Goal: Task Accomplishment & Management: Use online tool/utility

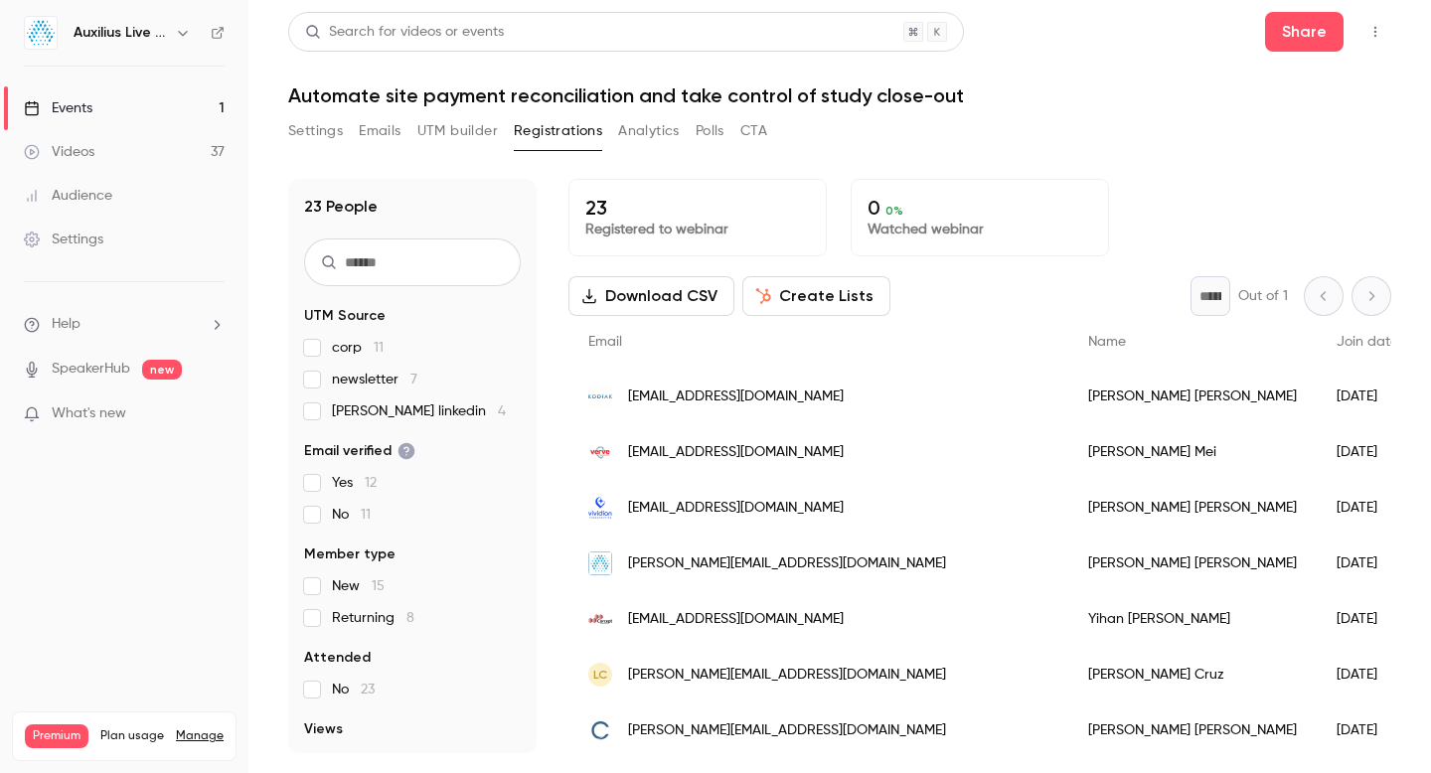
click at [75, 106] on div "Events" at bounding box center [58, 108] width 69 height 20
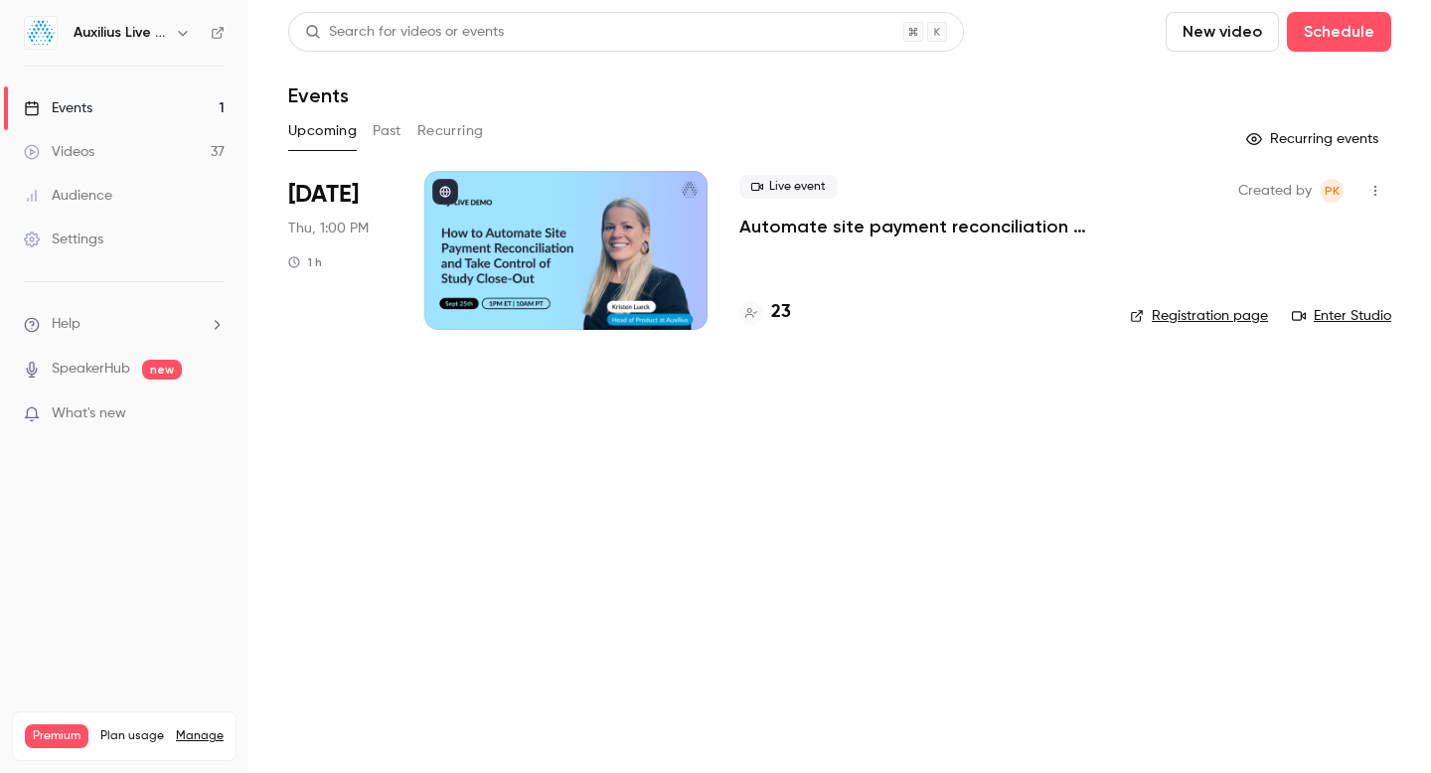
click at [383, 134] on button "Past" at bounding box center [387, 131] width 29 height 32
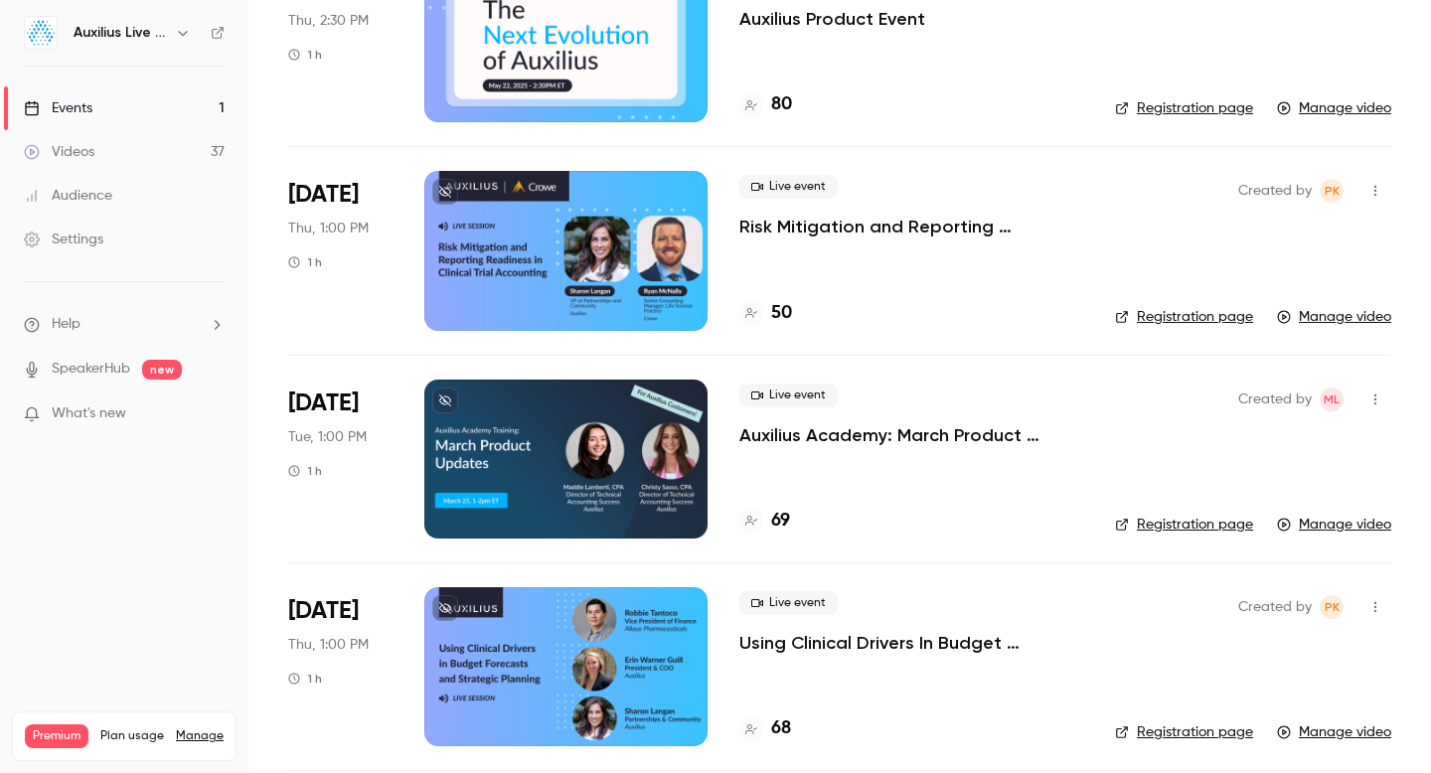
scroll to position [1257, 0]
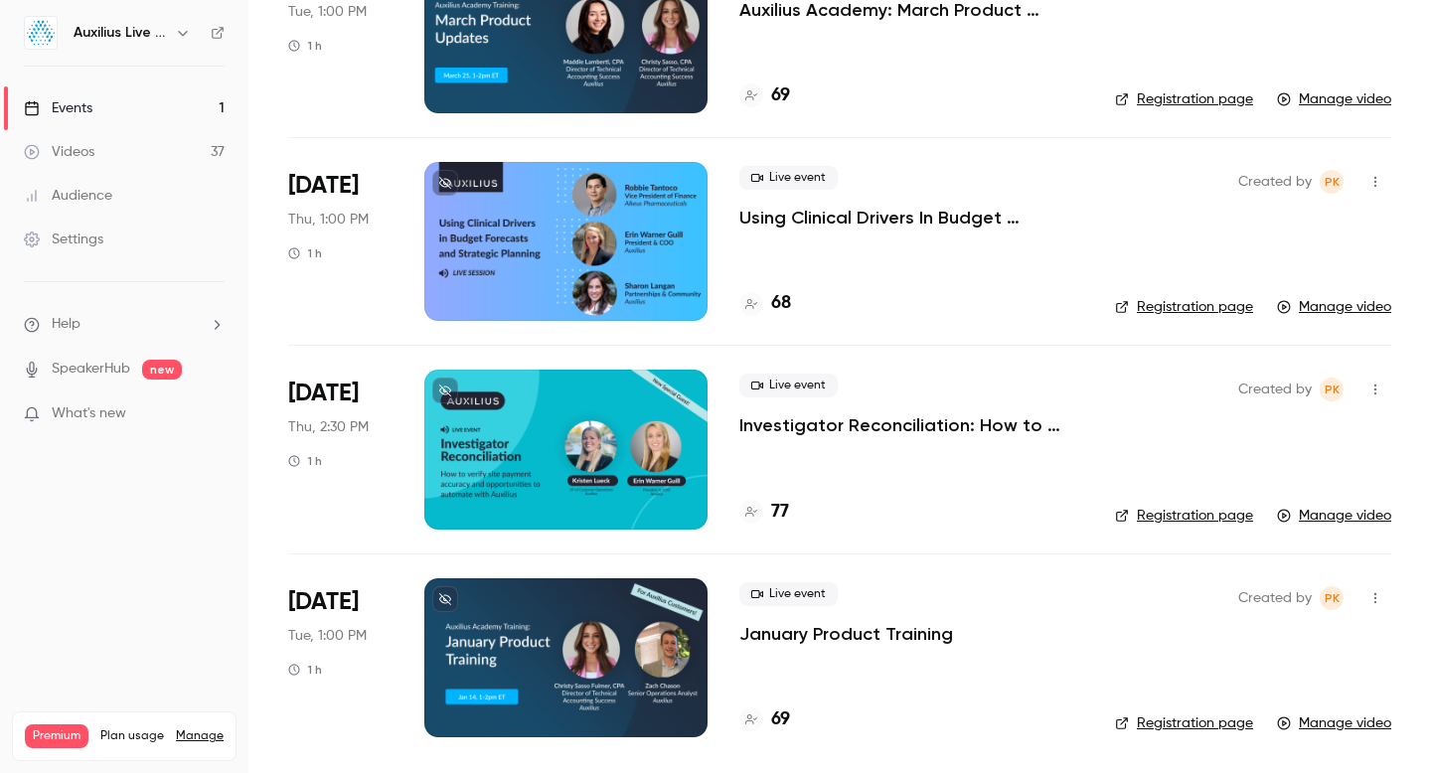
click at [780, 511] on h4 "77" at bounding box center [780, 512] width 18 height 27
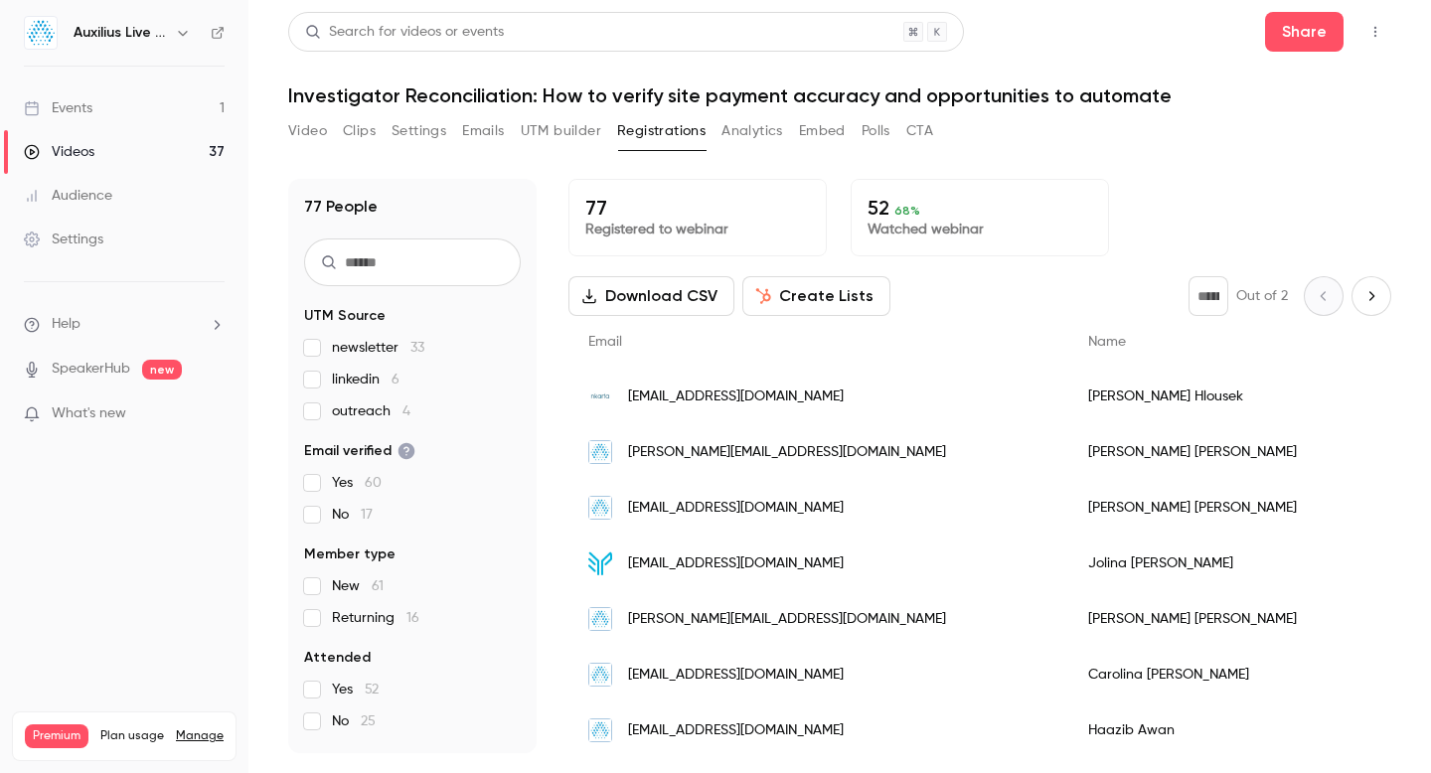
click at [964, 233] on p "Watched webinar" at bounding box center [979, 230] width 225 height 20
click at [873, 208] on p "52 68 %" at bounding box center [979, 208] width 225 height 24
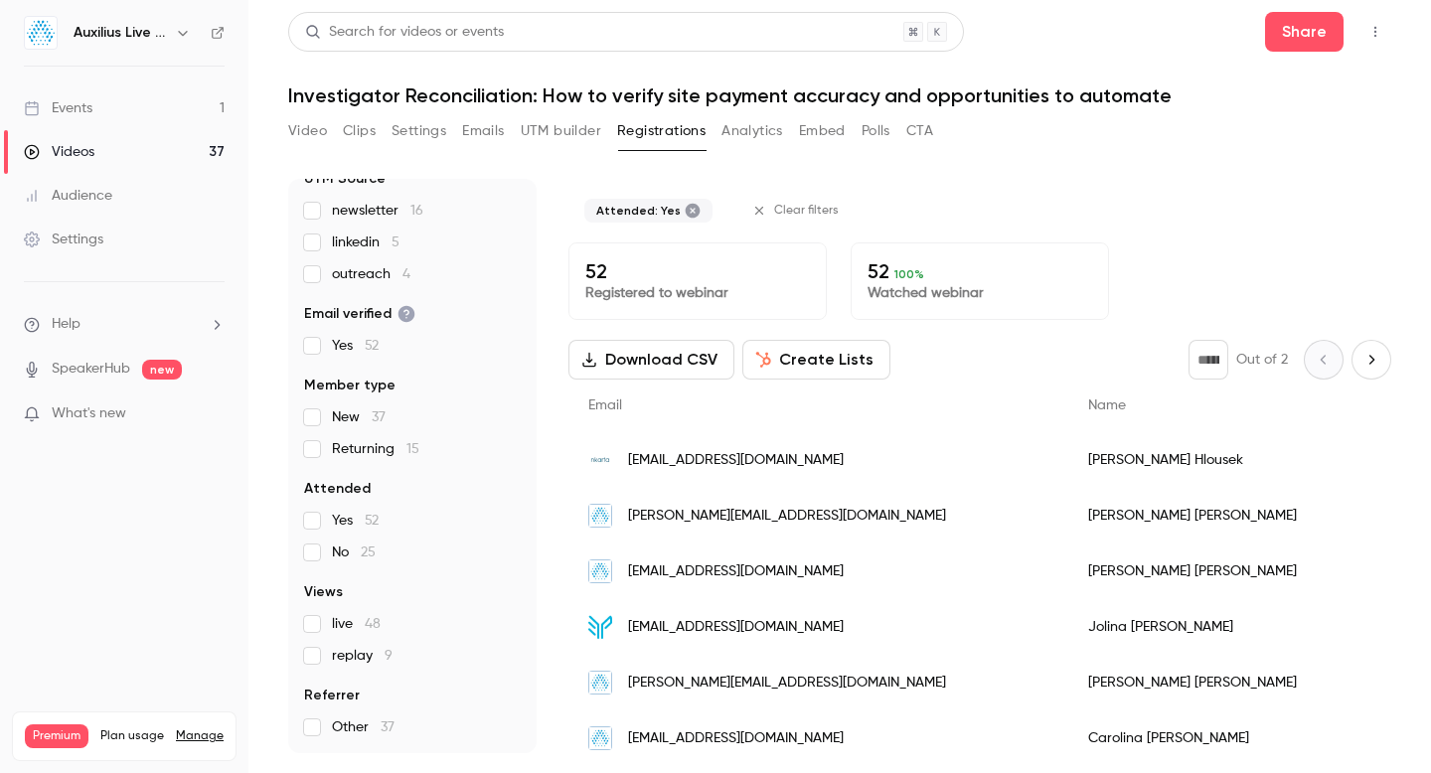
click at [77, 115] on div "Events" at bounding box center [58, 108] width 69 height 20
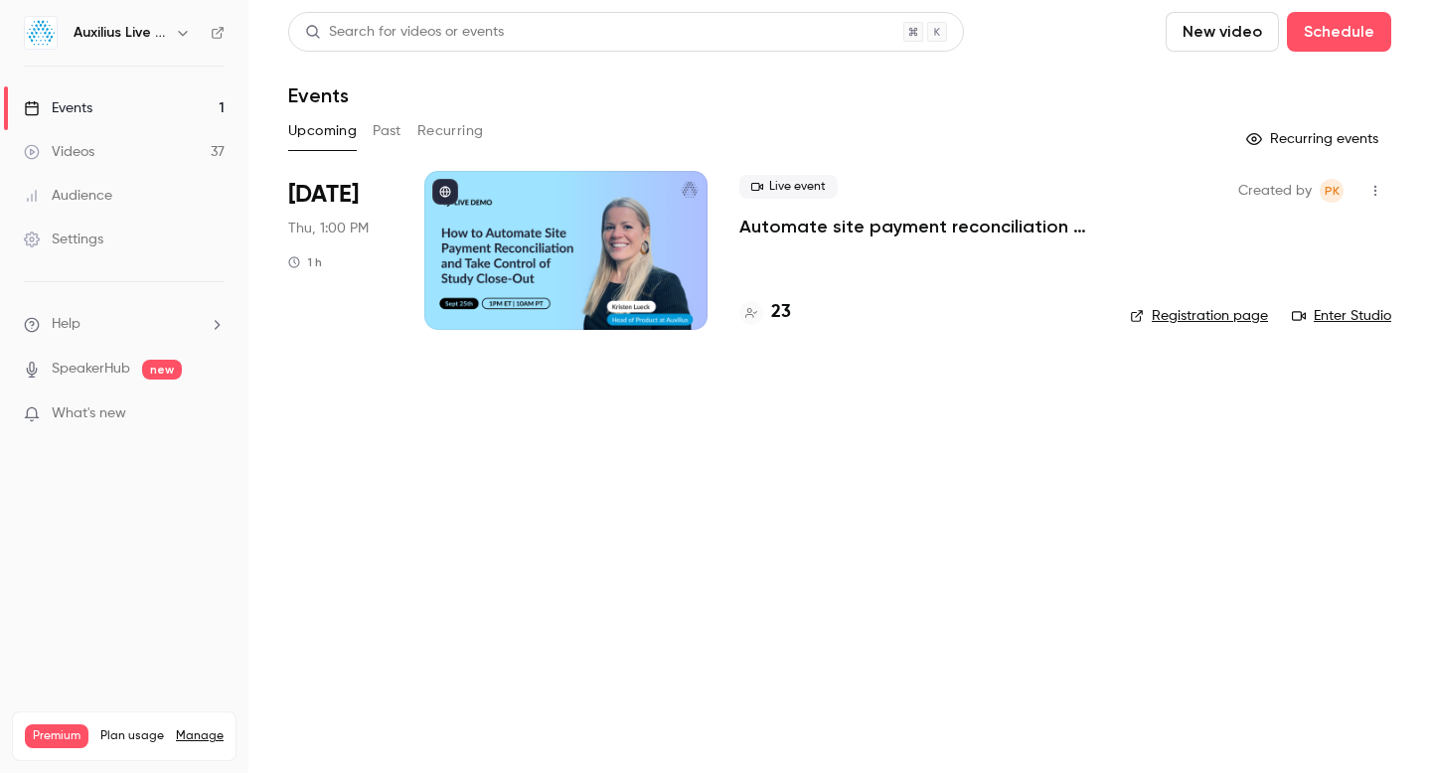
click at [507, 233] on div at bounding box center [565, 250] width 283 height 159
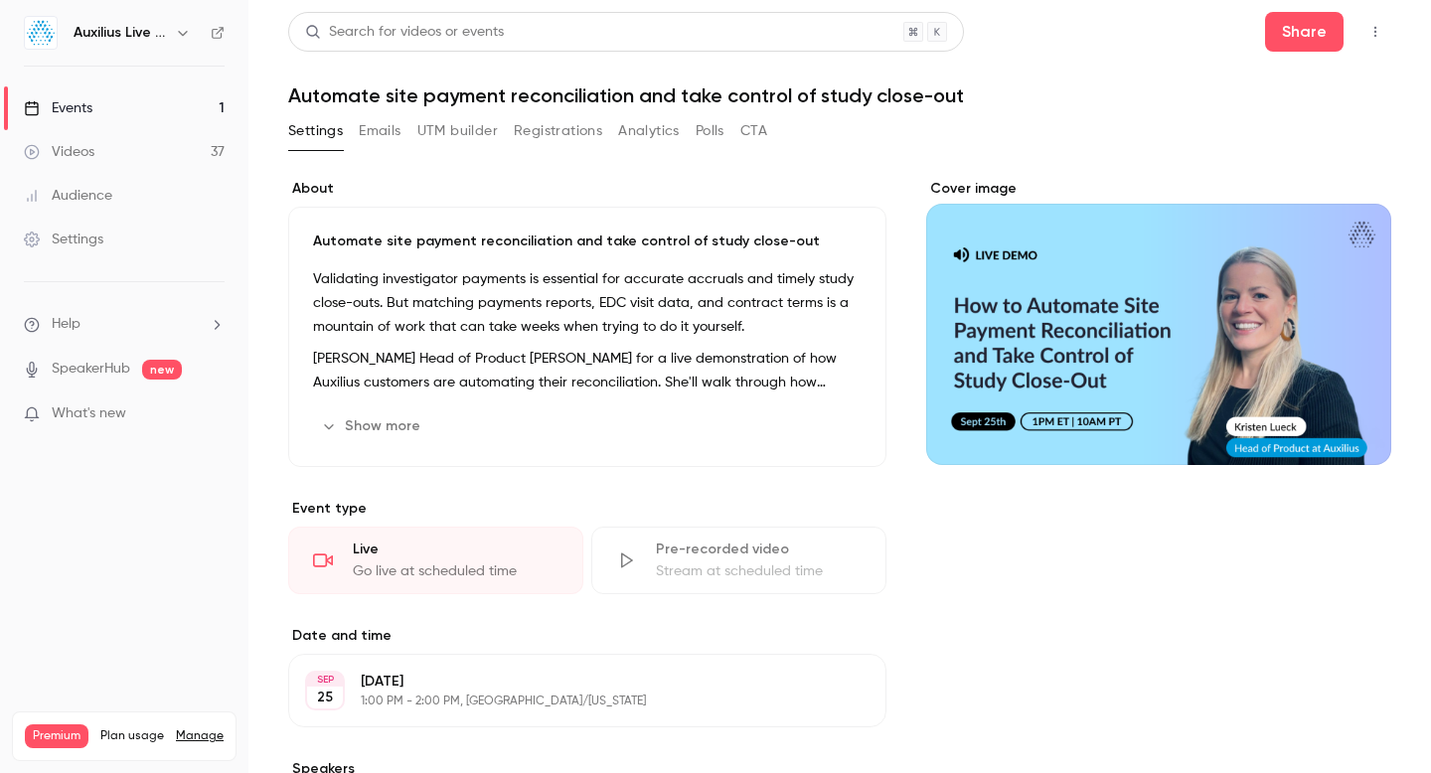
click at [458, 133] on button "UTM builder" at bounding box center [457, 131] width 80 height 32
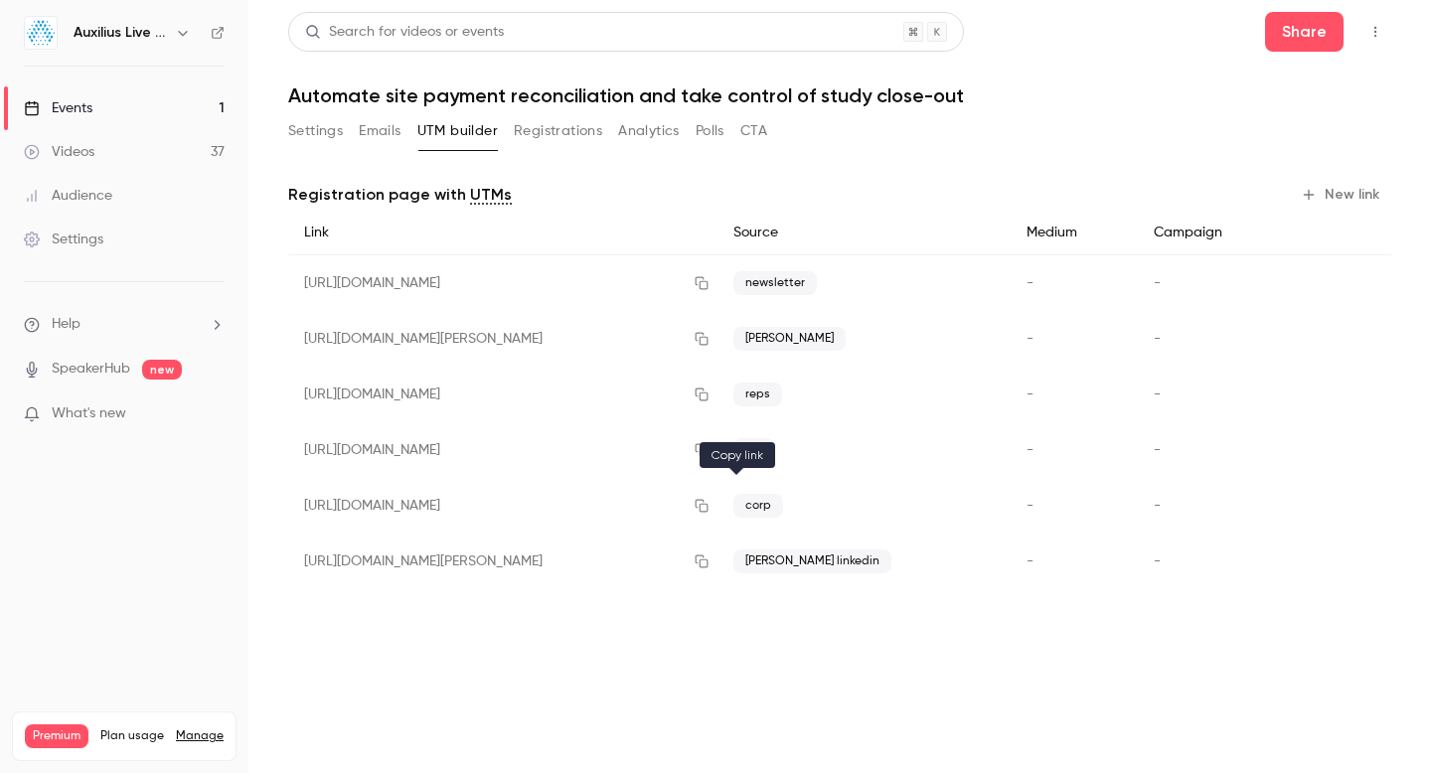
click at [708, 506] on icon "button" at bounding box center [702, 506] width 13 height 13
click at [1335, 188] on button "New link" at bounding box center [1342, 195] width 98 height 32
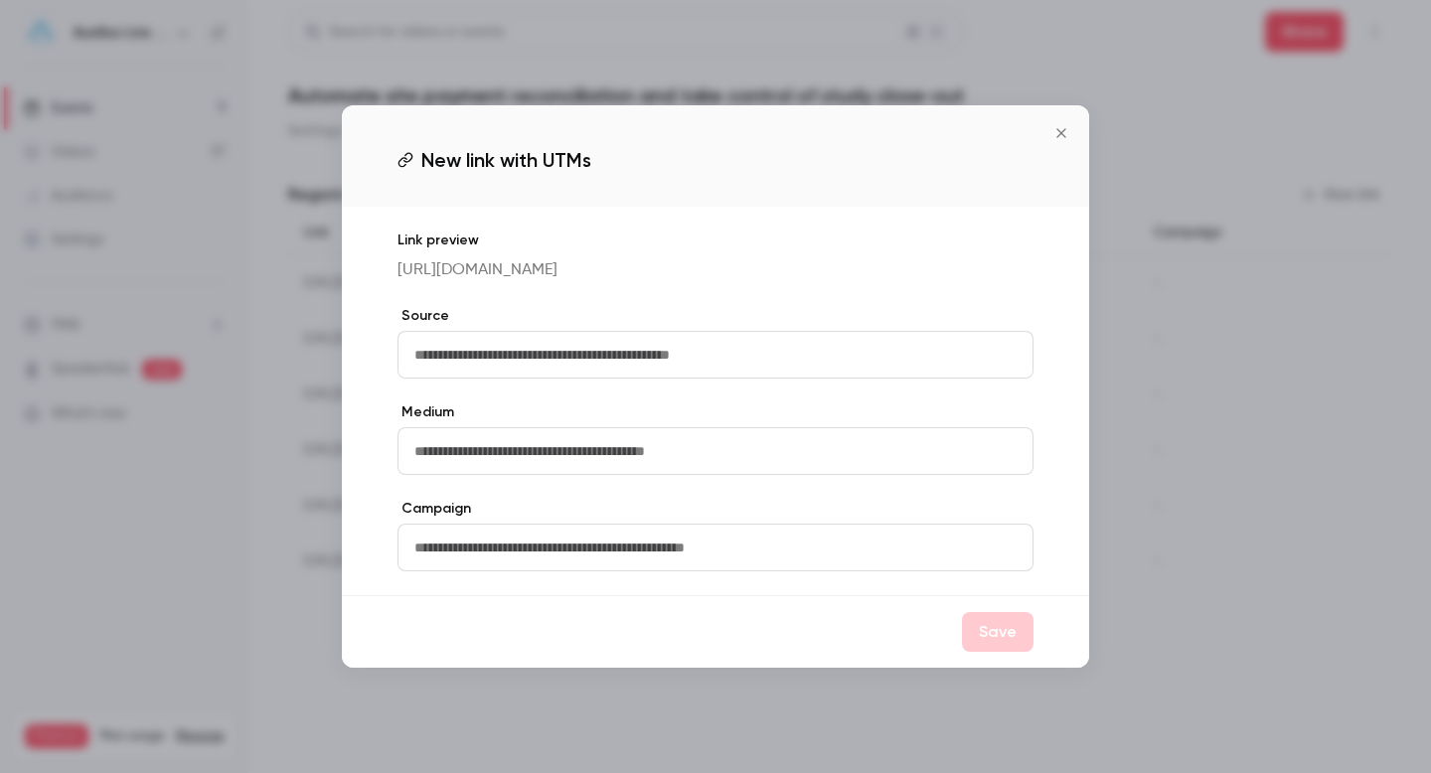
click at [557, 353] on input "text" at bounding box center [715, 355] width 636 height 48
type input "*"
type input "**********"
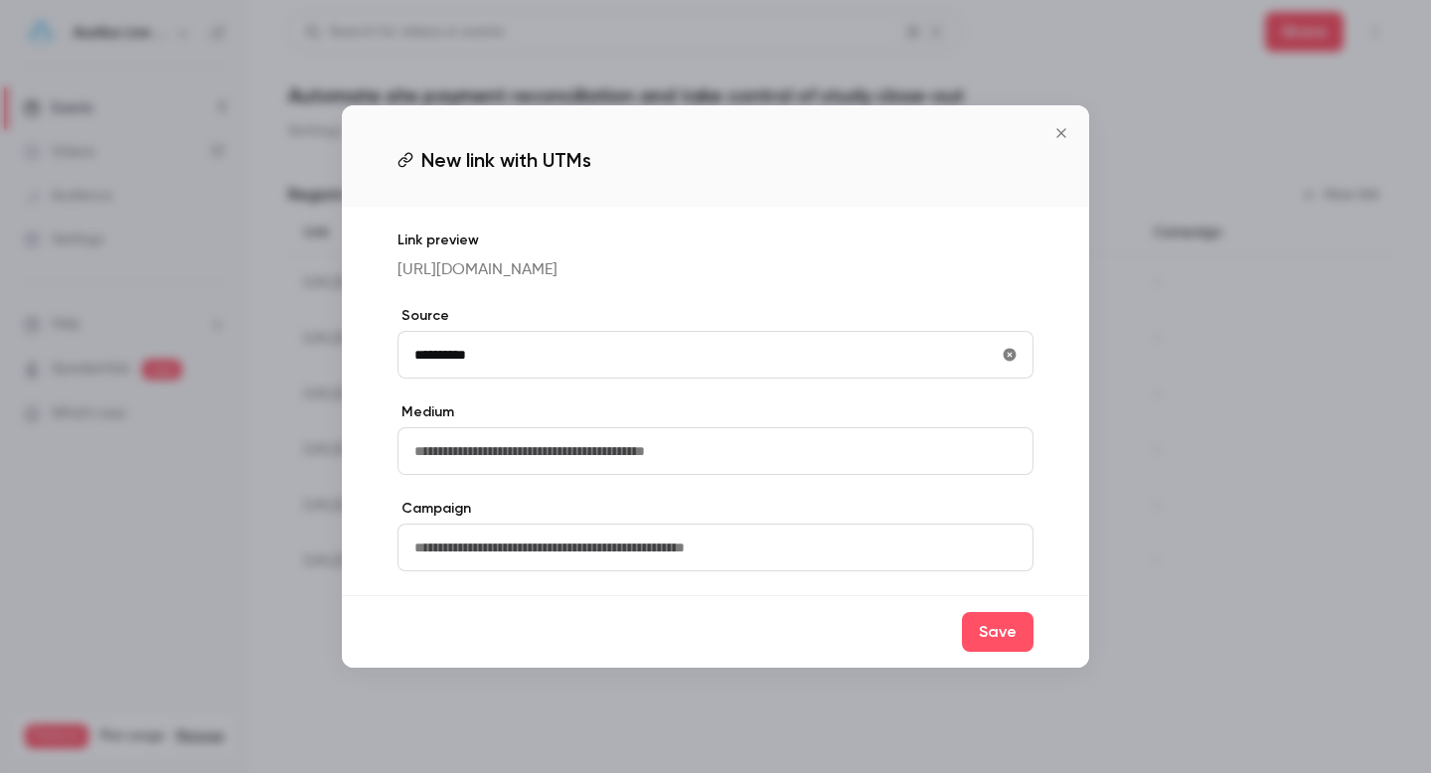
click at [536, 465] on input "text" at bounding box center [715, 451] width 636 height 48
click at [1039, 403] on div "**********" at bounding box center [715, 401] width 747 height 388
click at [1000, 646] on button "Save" at bounding box center [998, 632] width 72 height 40
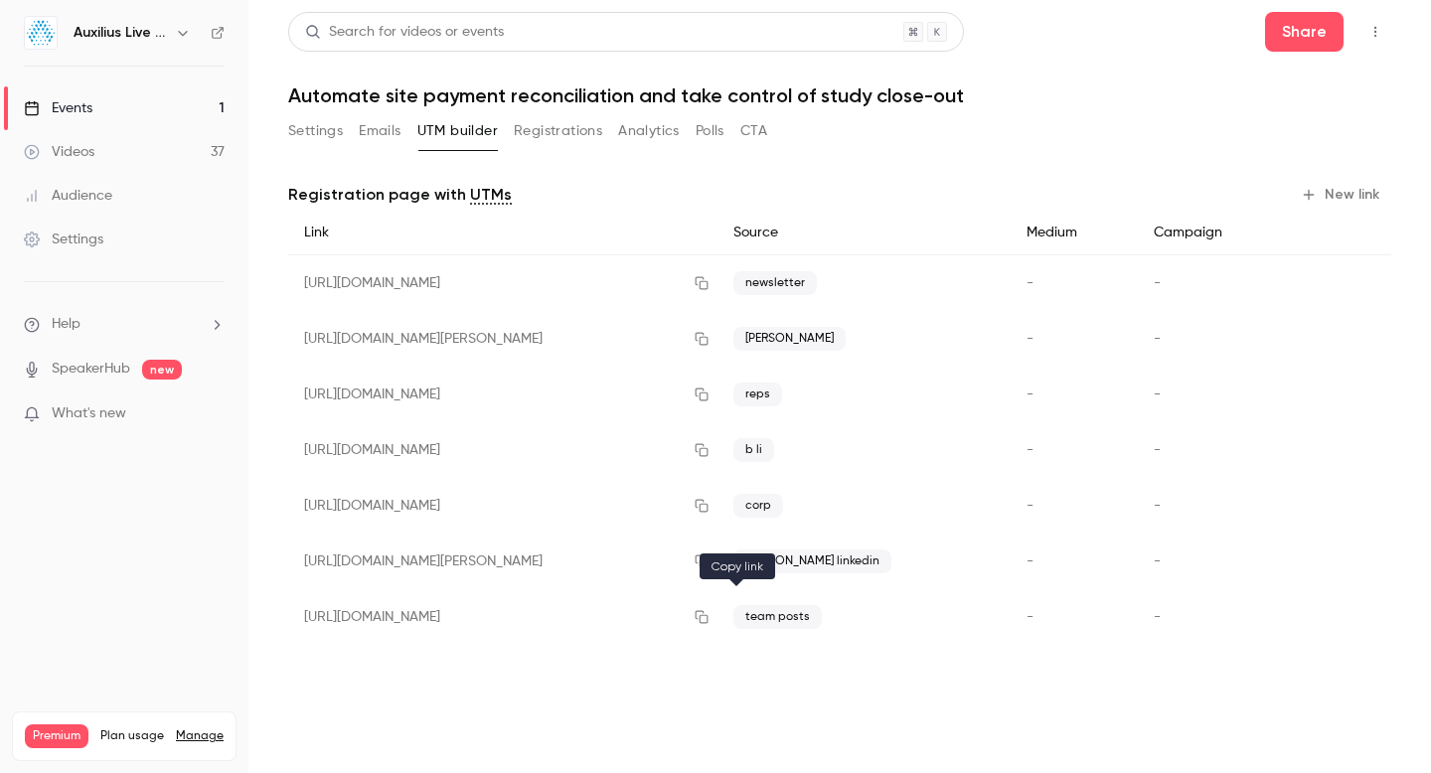
click at [709, 620] on icon "button" at bounding box center [702, 617] width 16 height 14
click at [1359, 611] on icon "button" at bounding box center [1359, 617] width 12 height 13
click at [709, 558] on icon "button" at bounding box center [702, 561] width 16 height 14
